Goal: Information Seeking & Learning: Understand process/instructions

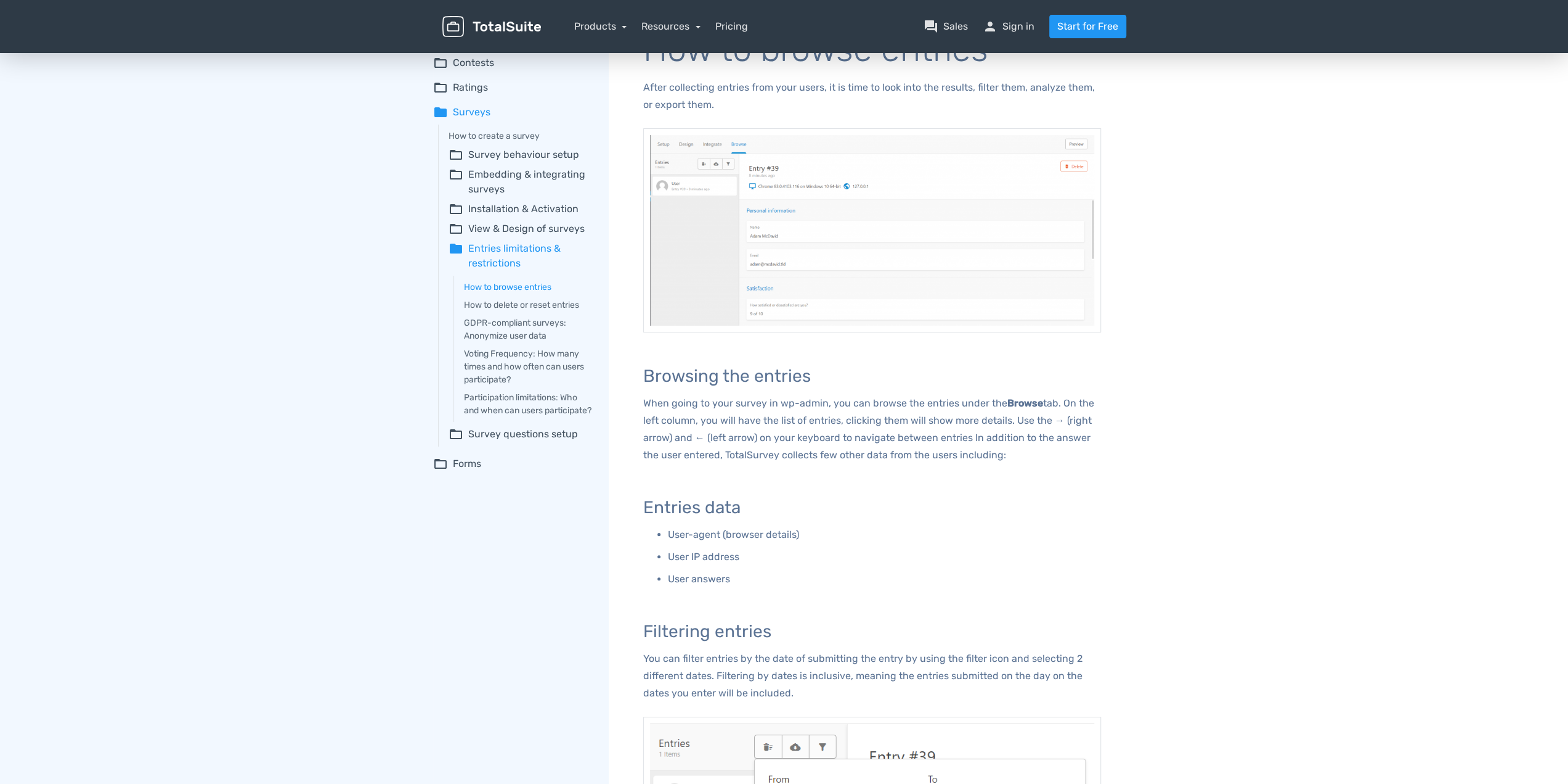
scroll to position [32, 0]
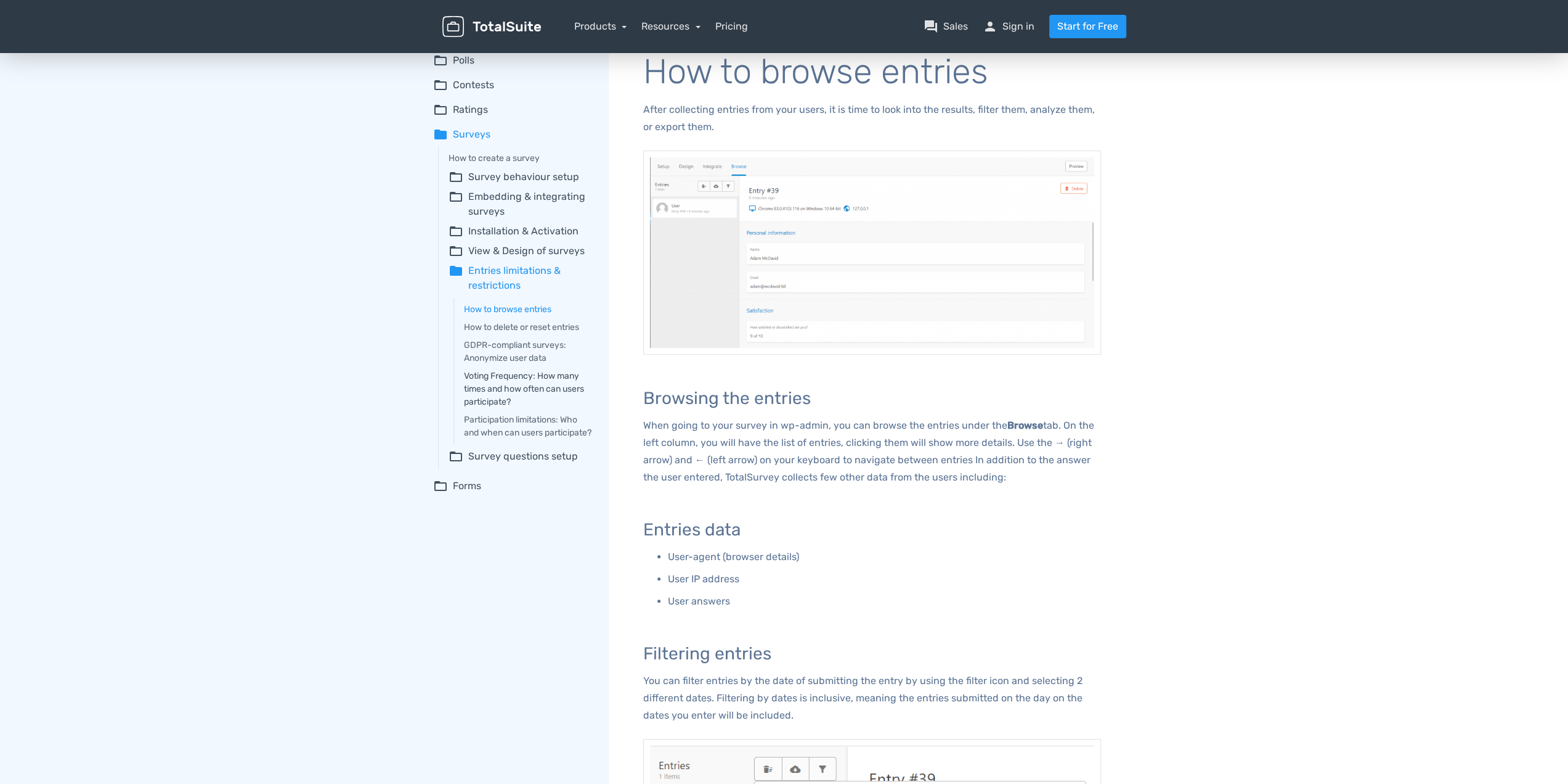
click at [529, 374] on link "Voting Frequency: How many times and how often can users participate?" at bounding box center [527, 388] width 128 height 39
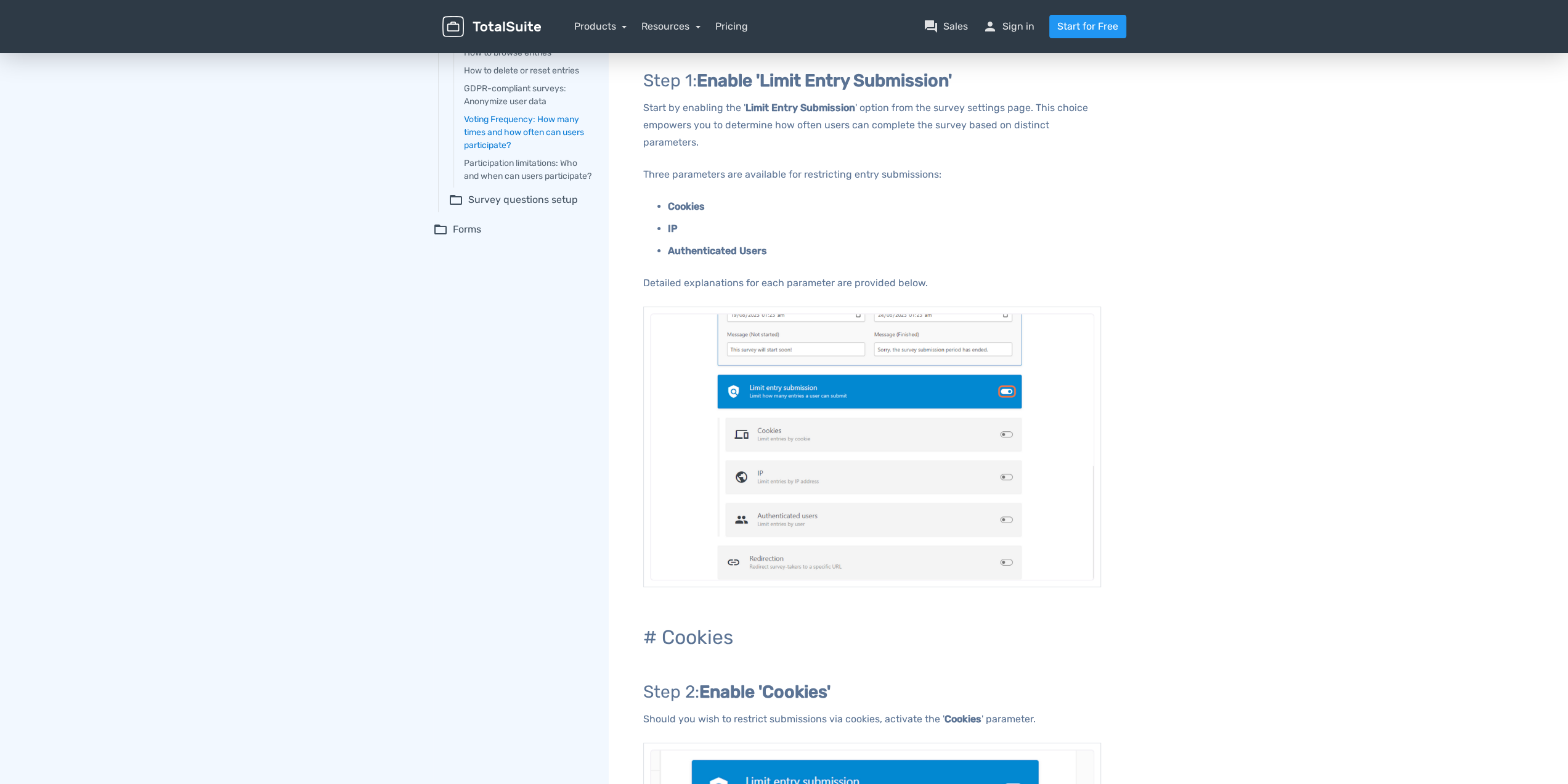
scroll to position [64, 0]
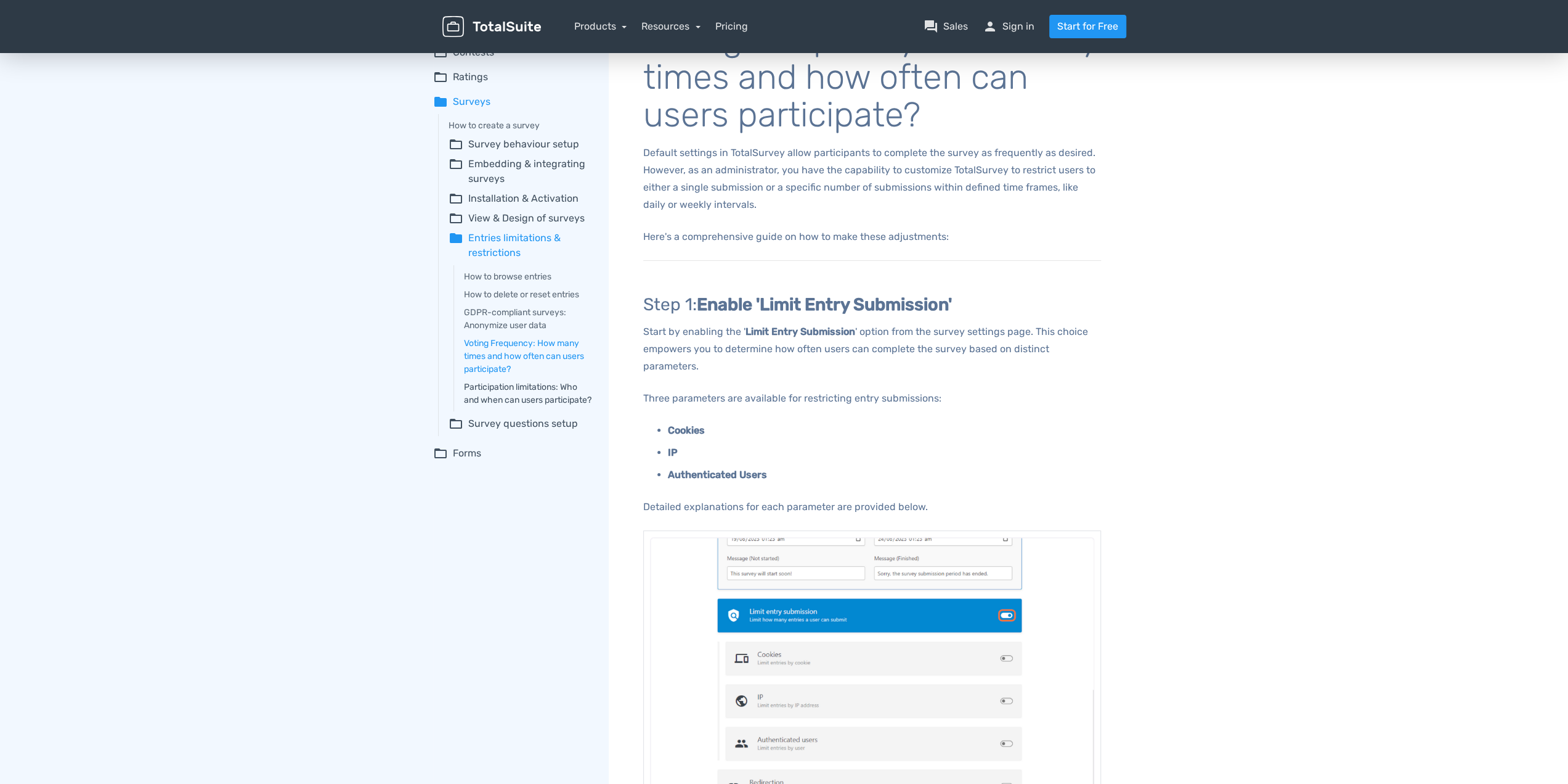
click at [535, 388] on link "Participation limitations: Who and when can users participate?" at bounding box center [527, 393] width 128 height 26
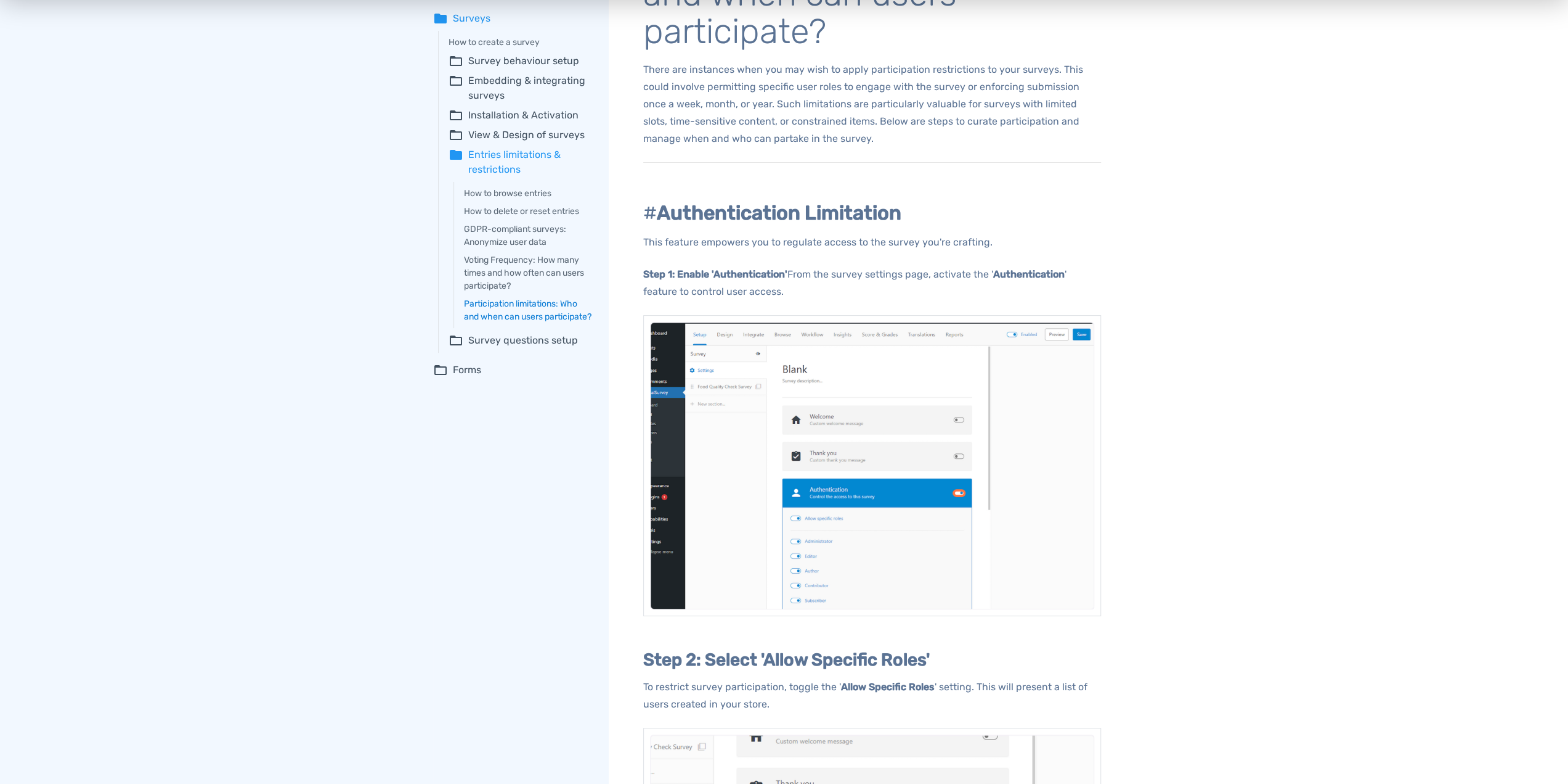
scroll to position [74, 0]
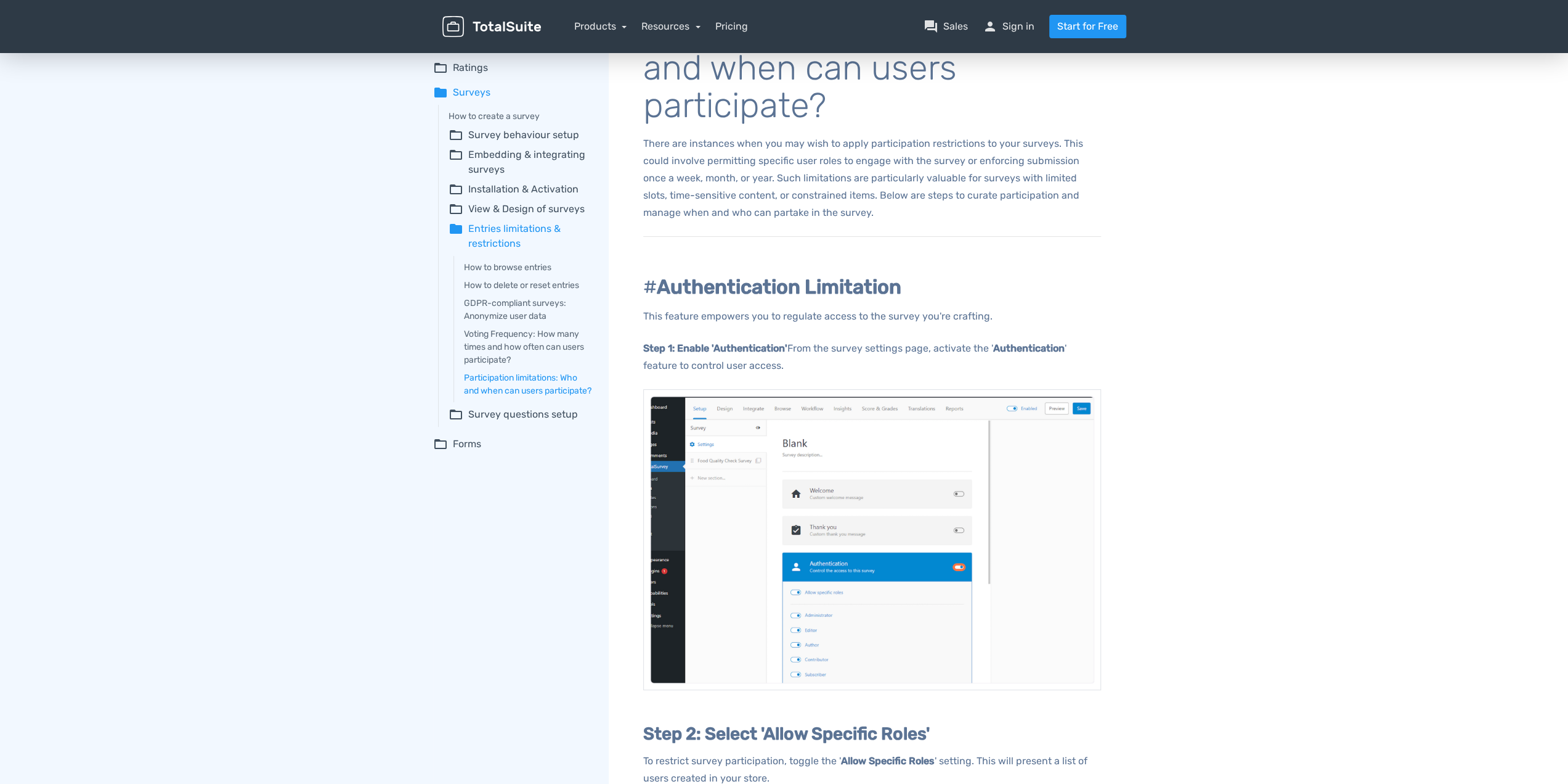
click at [547, 422] on summary "folder_open Survey questions setup" at bounding box center [520, 414] width 143 height 15
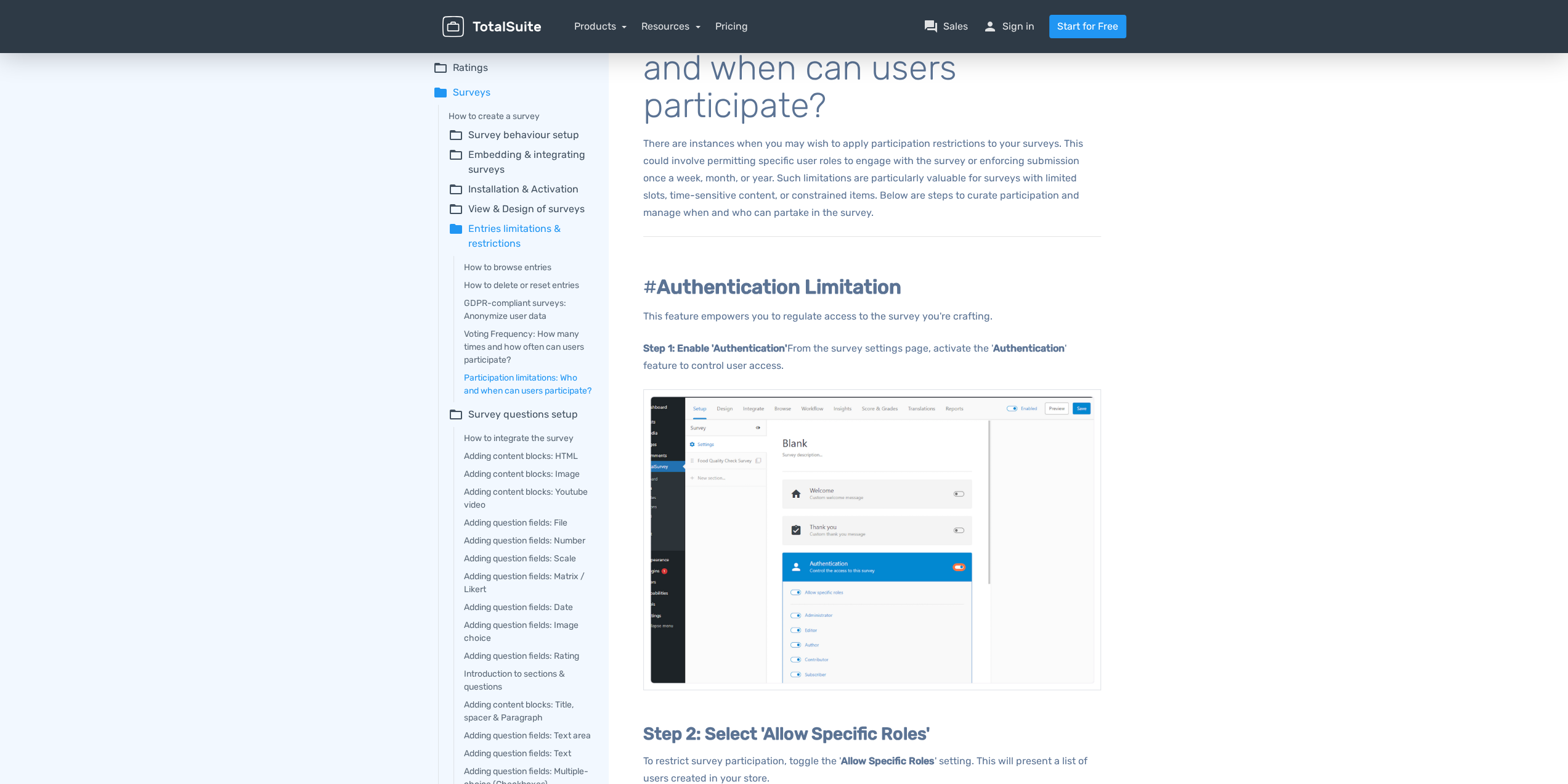
click at [546, 131] on summary "folder_open Survey behaviour setup" at bounding box center [520, 135] width 143 height 15
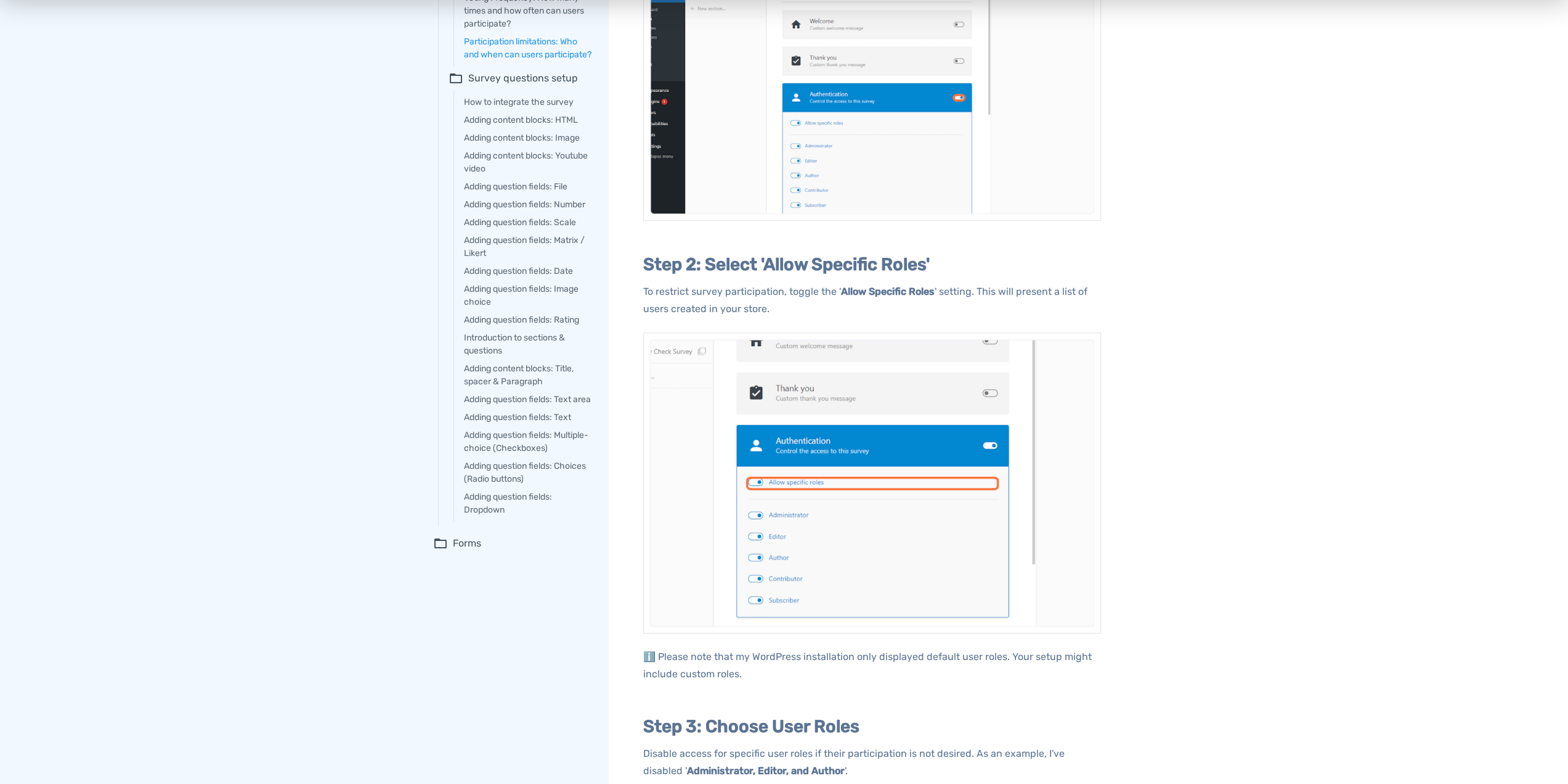
scroll to position [629, 0]
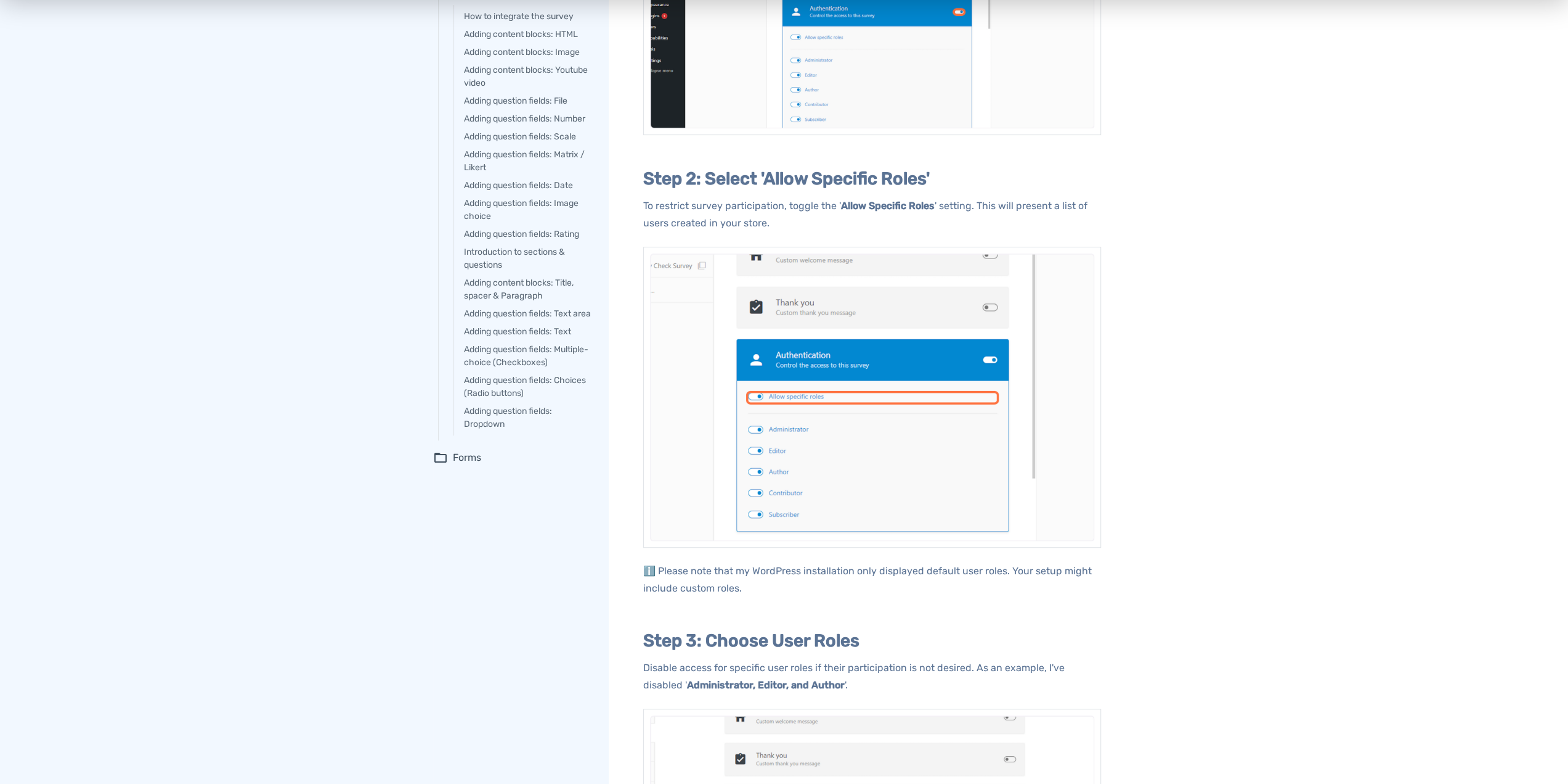
click at [468, 465] on summary "folder_open Forms" at bounding box center [512, 457] width 158 height 15
